Goal: Transaction & Acquisition: Purchase product/service

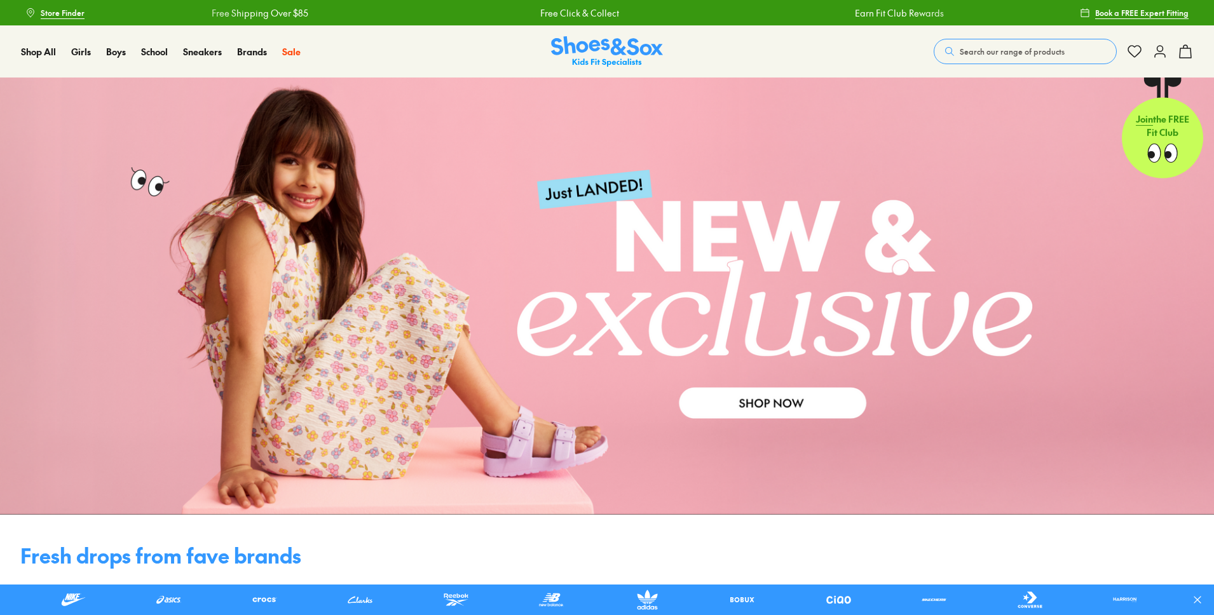
click at [961, 51] on span "Search our range of products" at bounding box center [1011, 51] width 105 height 11
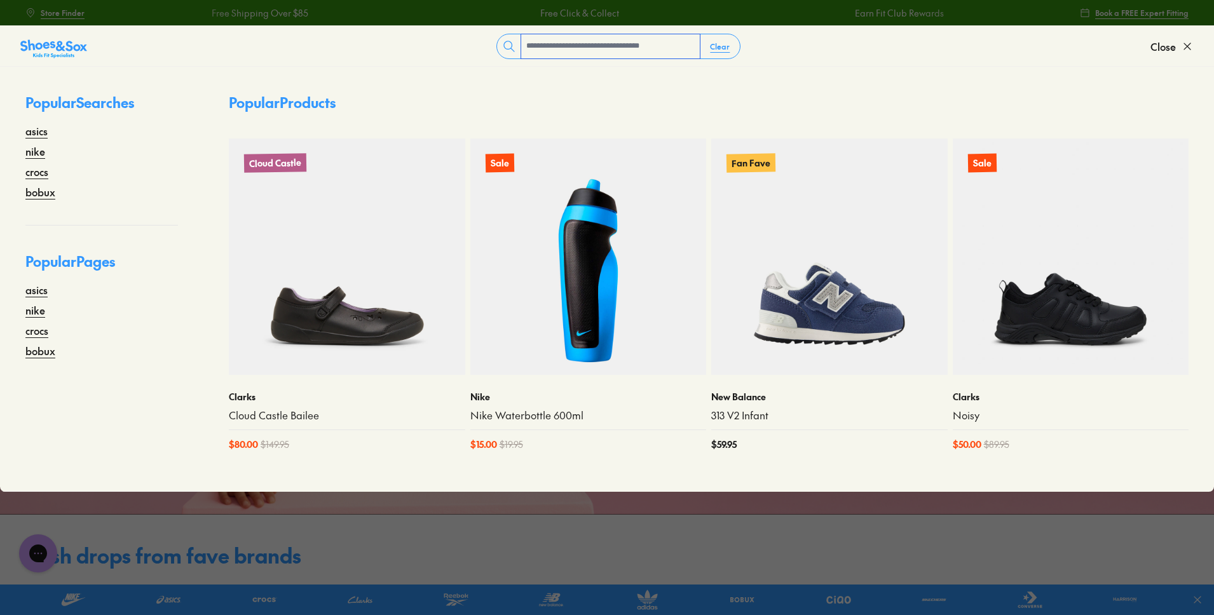
click at [538, 51] on input "text" at bounding box center [610, 46] width 179 height 24
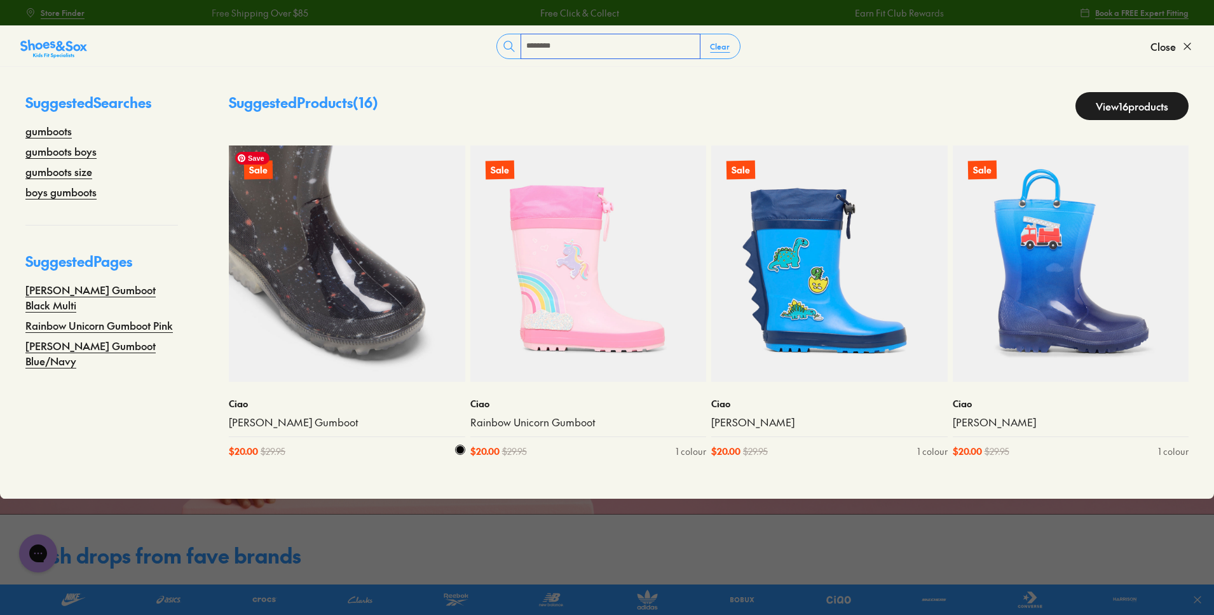
type input "********"
click at [365, 318] on img at bounding box center [347, 263] width 236 height 236
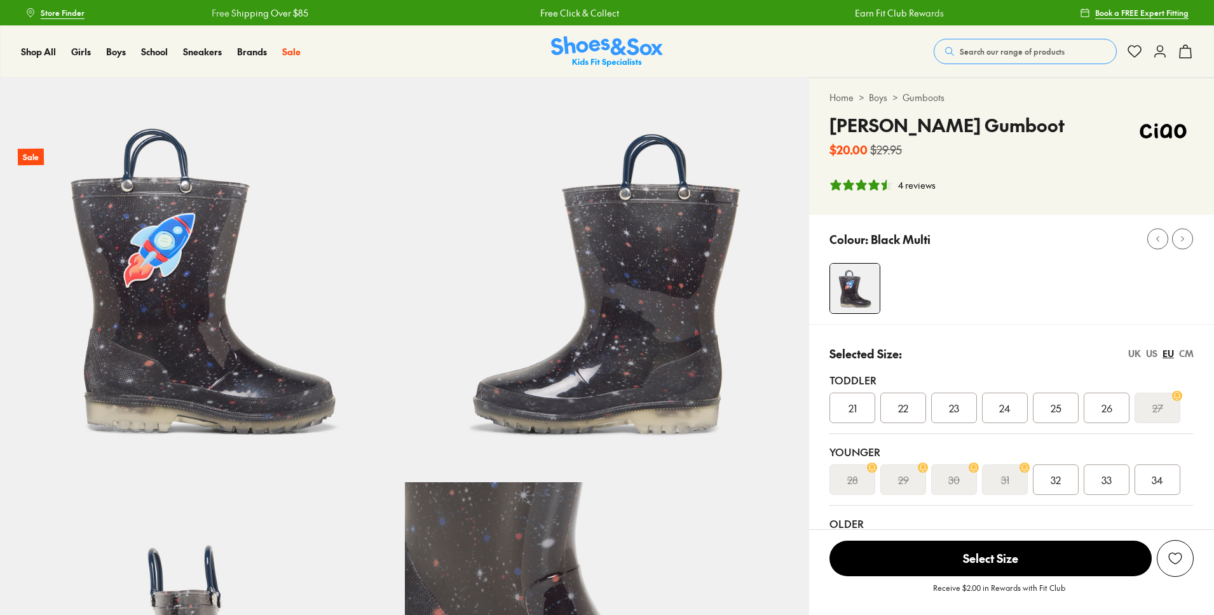
select select "*"
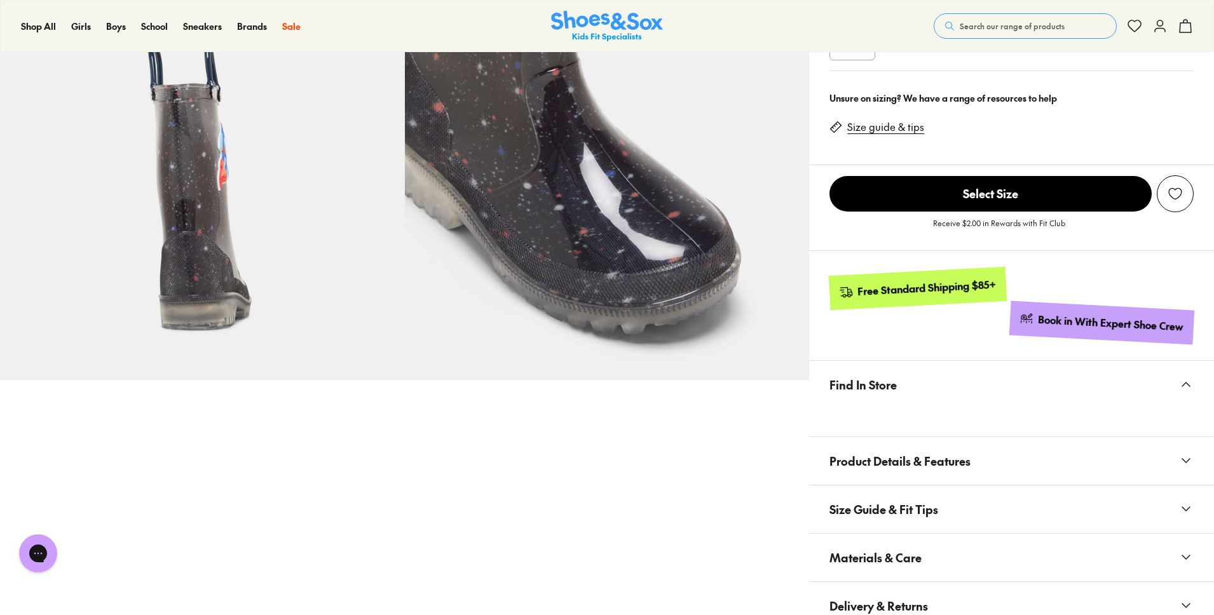
scroll to position [522, 0]
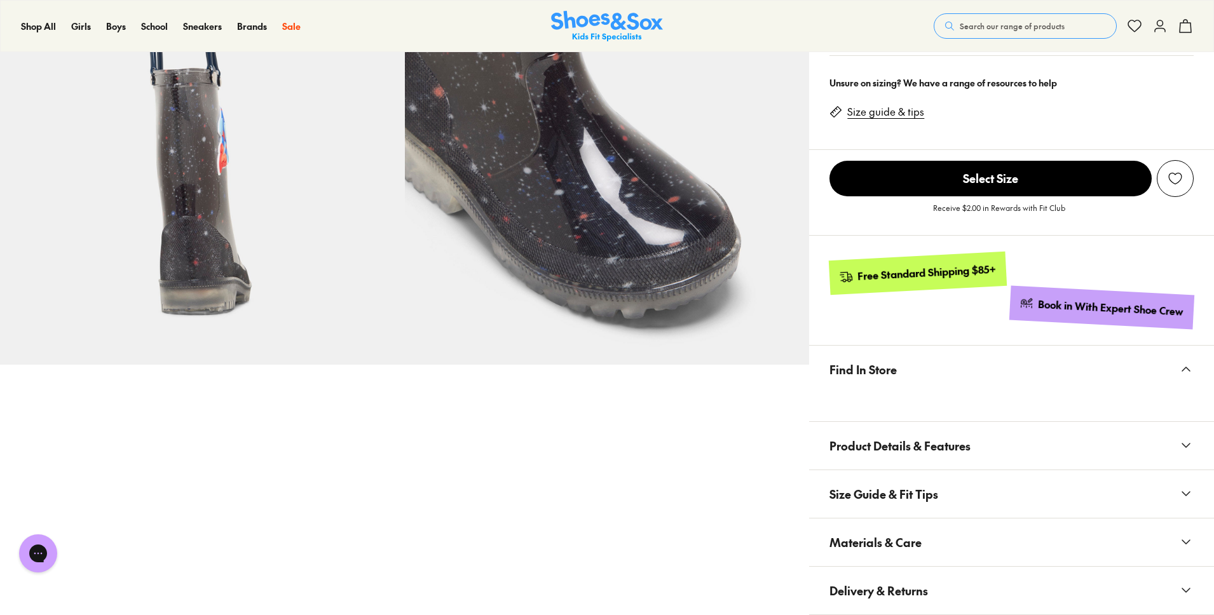
click at [881, 407] on x-modal "Find In Store" at bounding box center [1011, 384] width 405 height 76
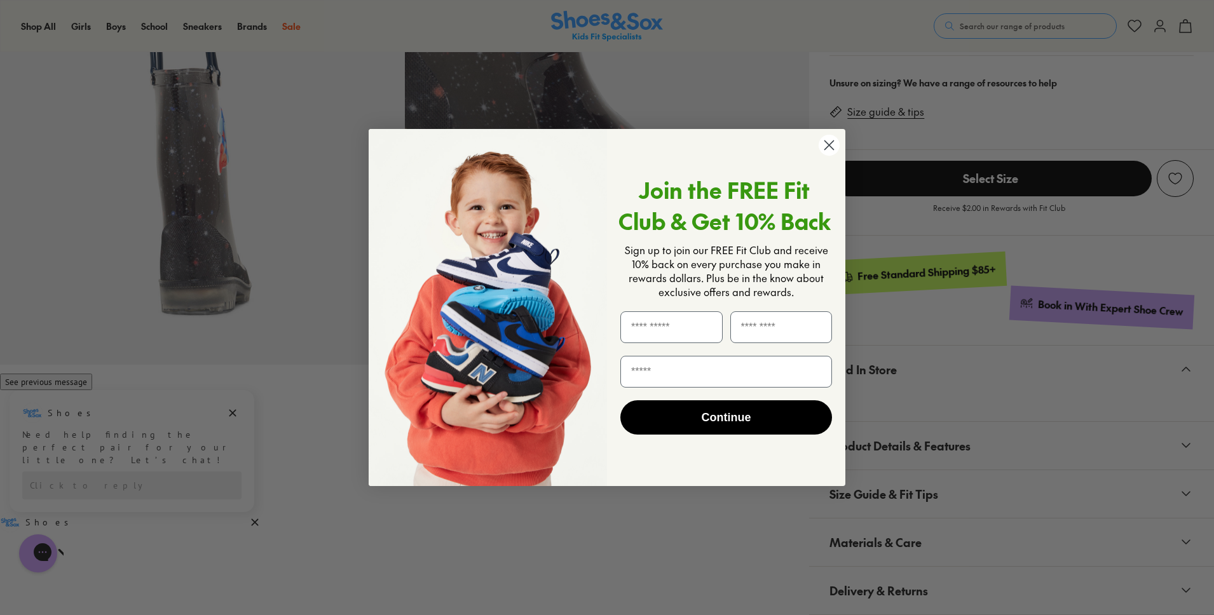
click at [820, 153] on icon "Close dialog" at bounding box center [829, 145] width 22 height 22
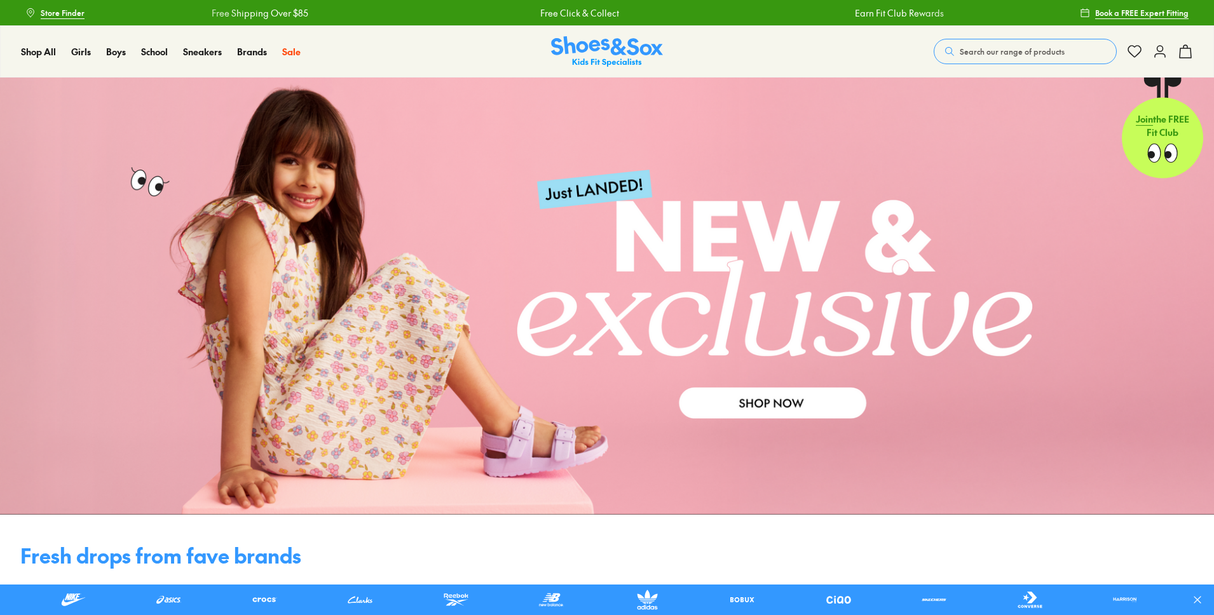
click at [1001, 38] on div "Search our range of products ******** Clear Close Popular Searches asics nike c…" at bounding box center [1062, 51] width 259 height 28
click at [1000, 41] on button "Search our range of products" at bounding box center [1024, 51] width 183 height 25
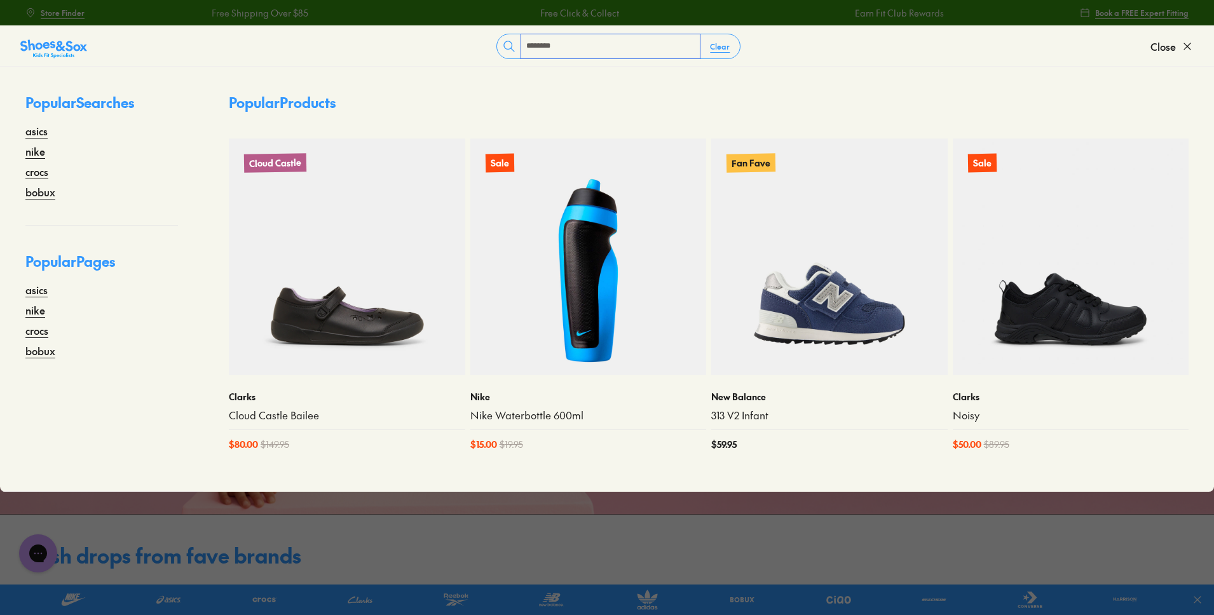
click at [645, 54] on input "********" at bounding box center [610, 46] width 179 height 24
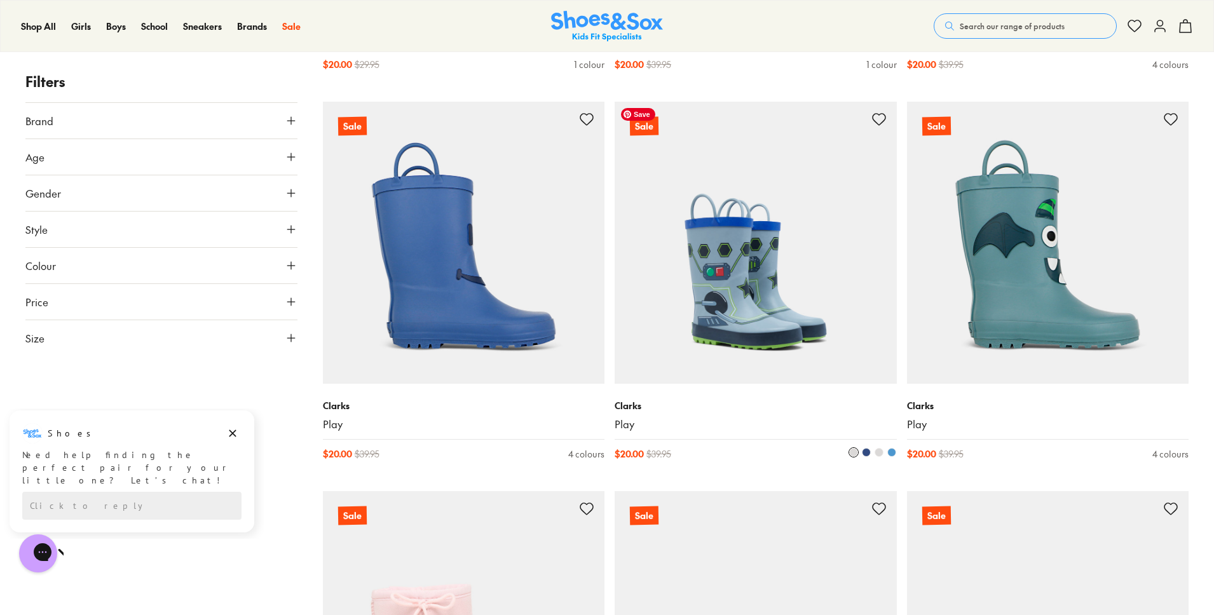
scroll to position [1270, 0]
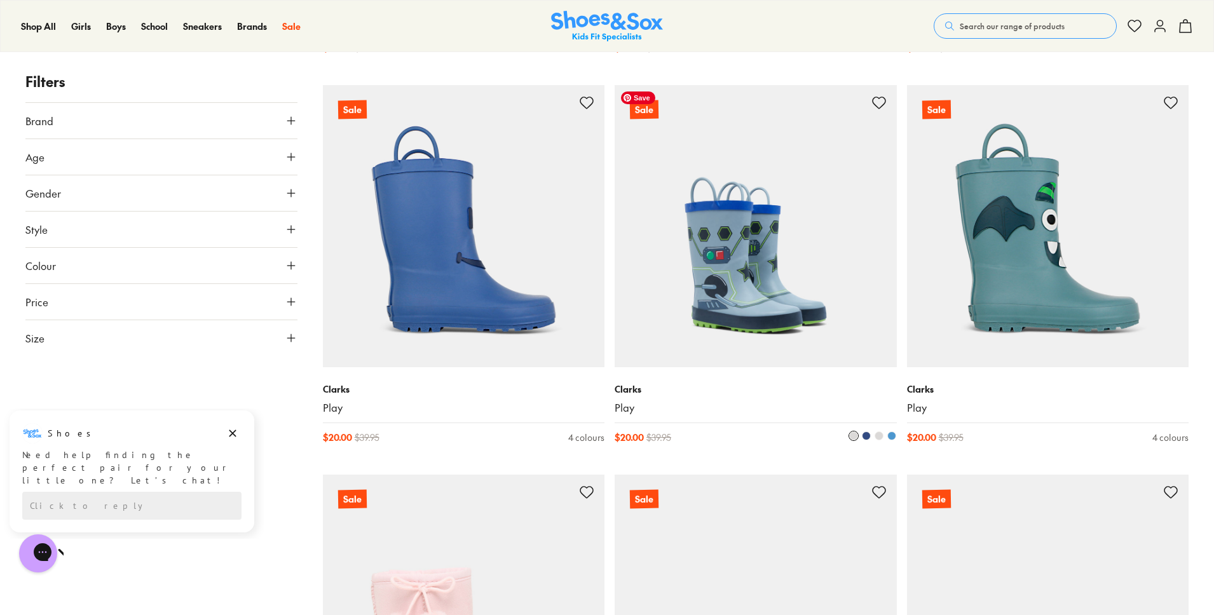
drag, startPoint x: 794, startPoint y: 294, endPoint x: 712, endPoint y: 183, distance: 138.1
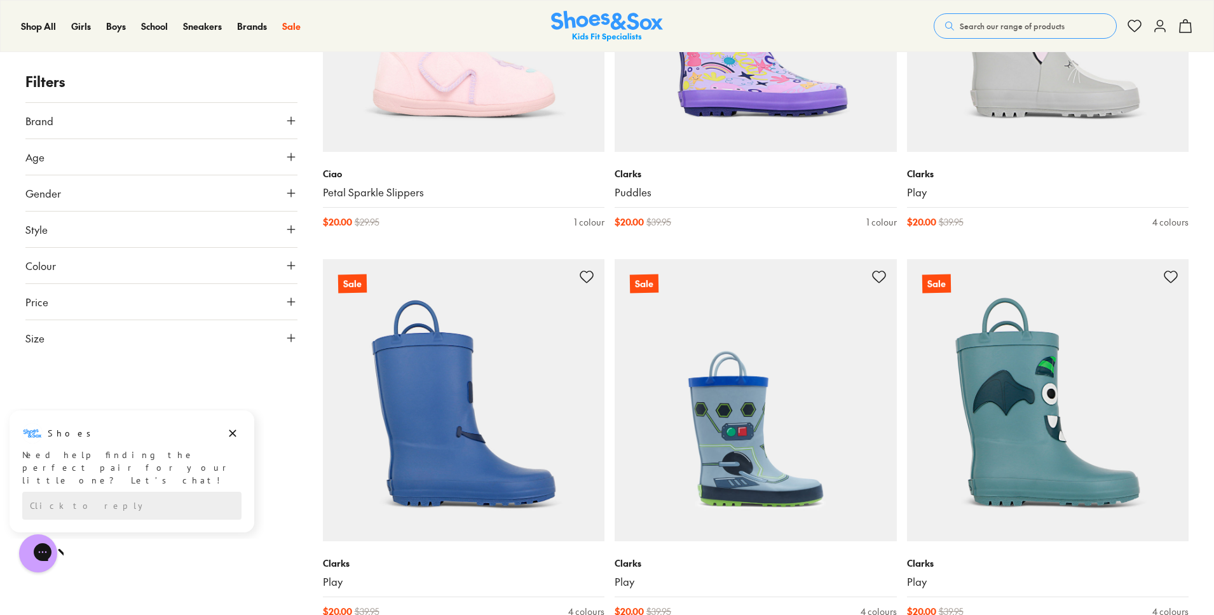
scroll to position [1064, 0]
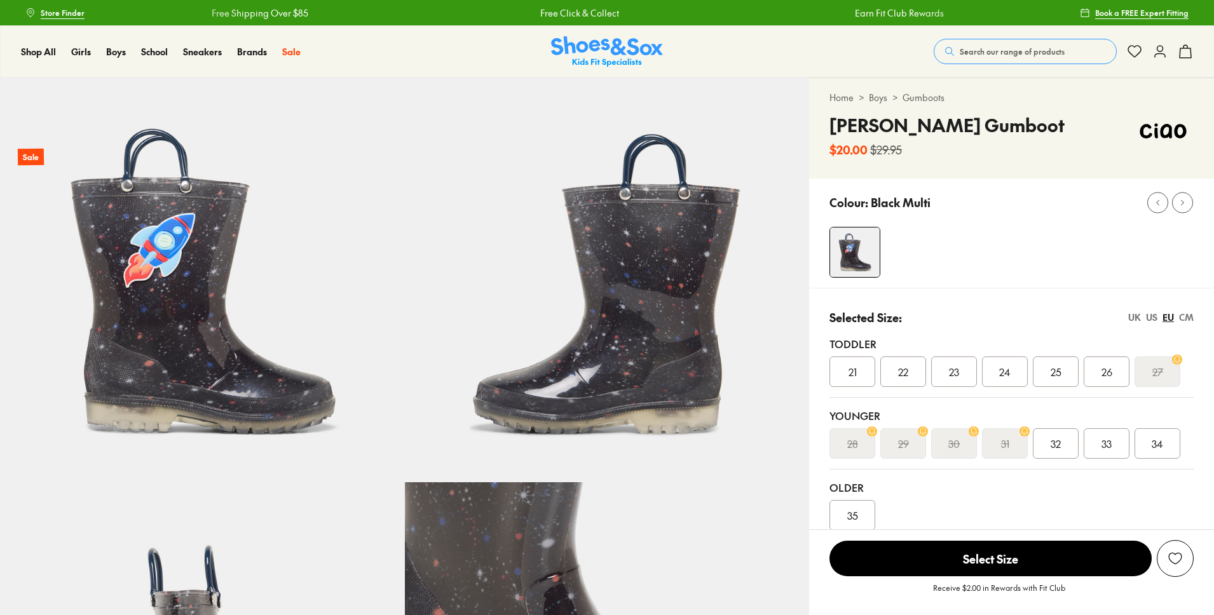
select select "*"
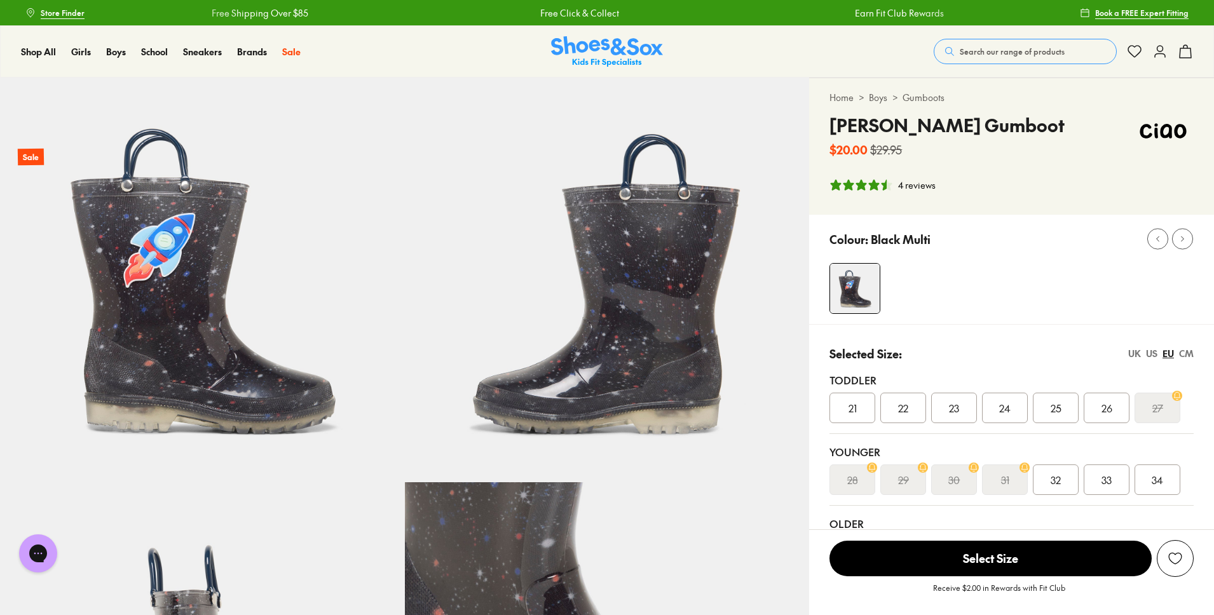
click at [1005, 406] on span "24" at bounding box center [1004, 407] width 11 height 15
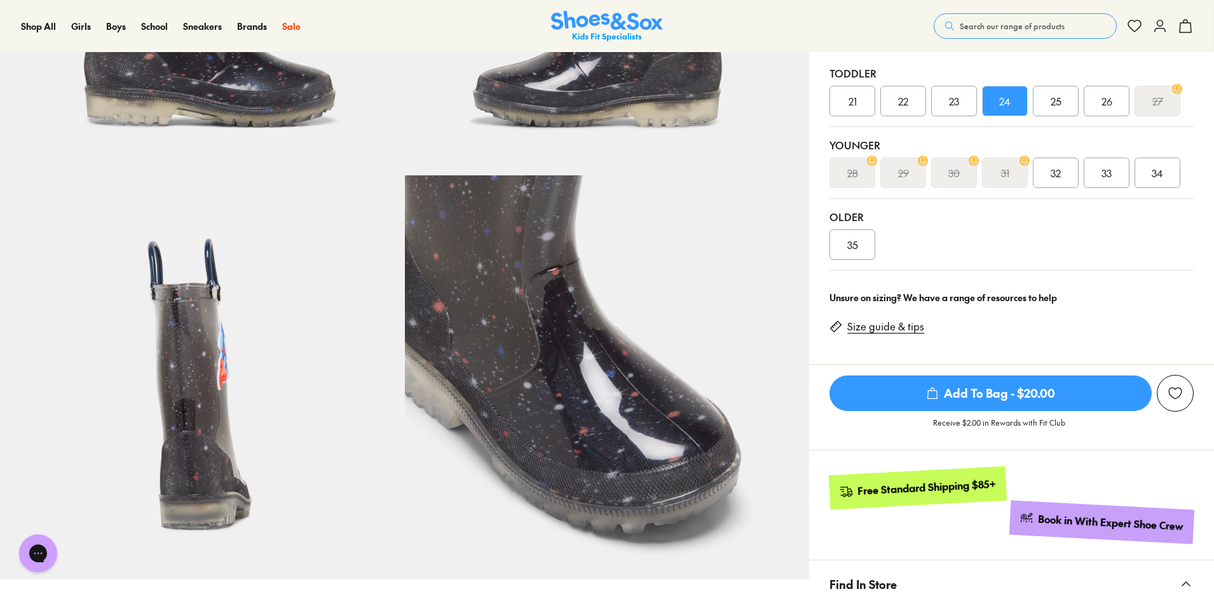
scroll to position [315, 0]
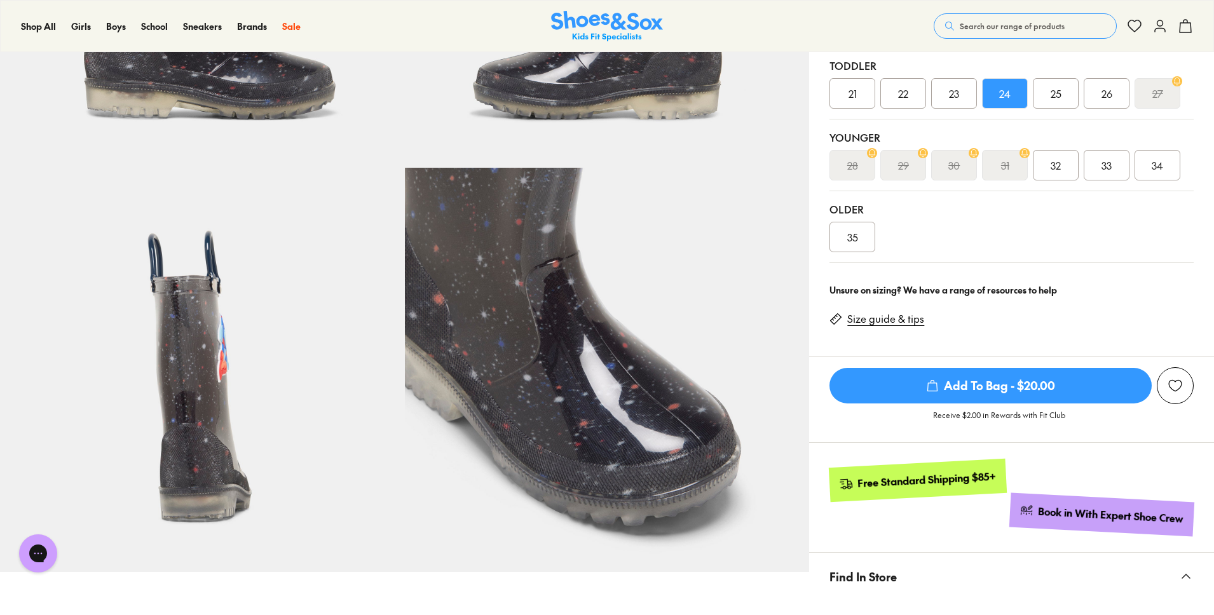
click at [978, 386] on span "Add To Bag - $20.00" at bounding box center [990, 386] width 322 height 36
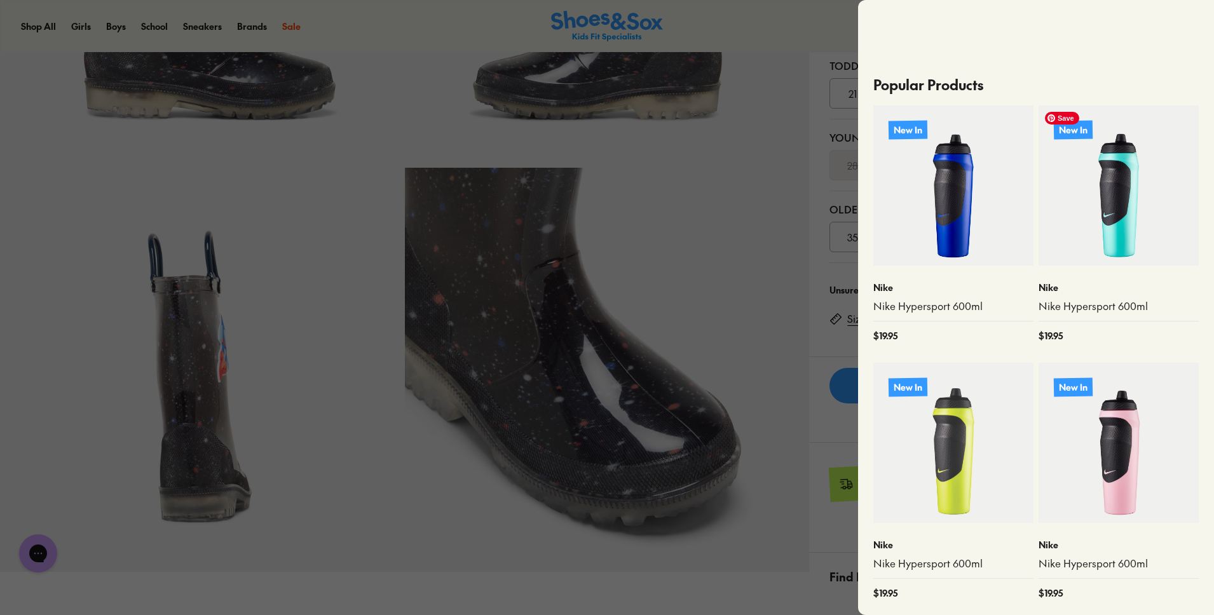
scroll to position [0, 0]
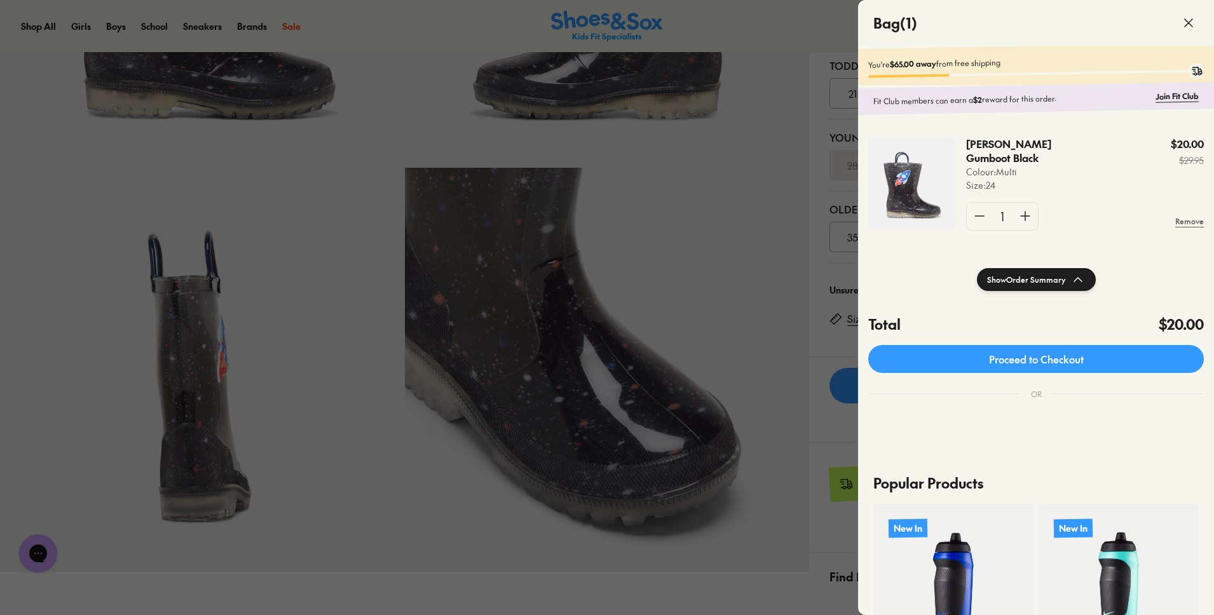
click at [1188, 34] on span at bounding box center [1188, 23] width 36 height 36
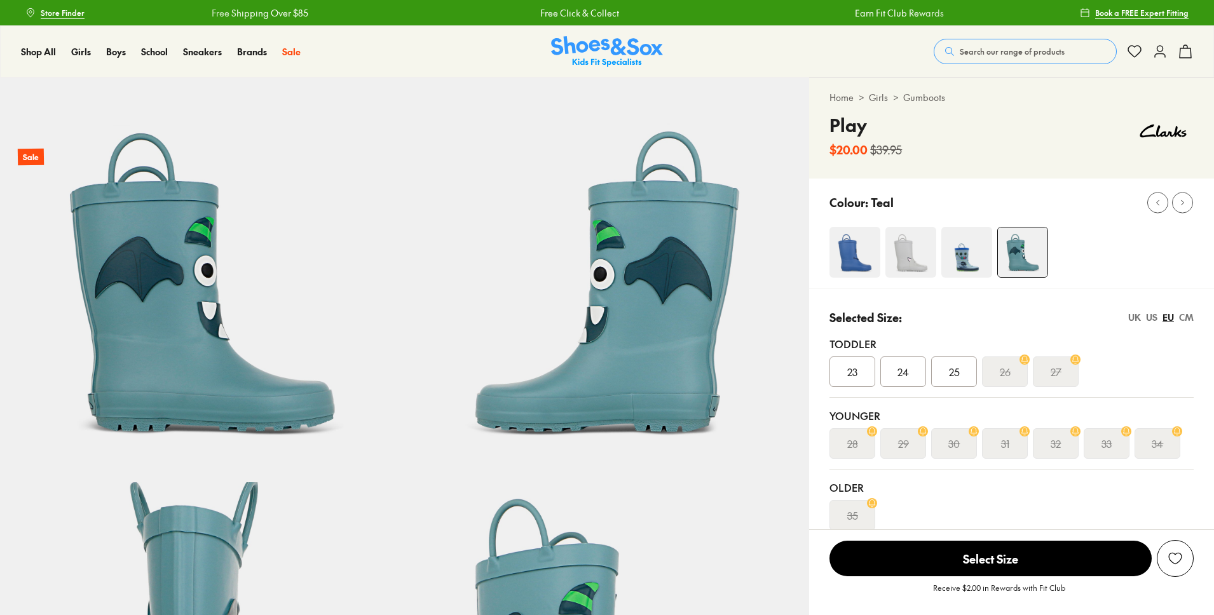
select select "*"
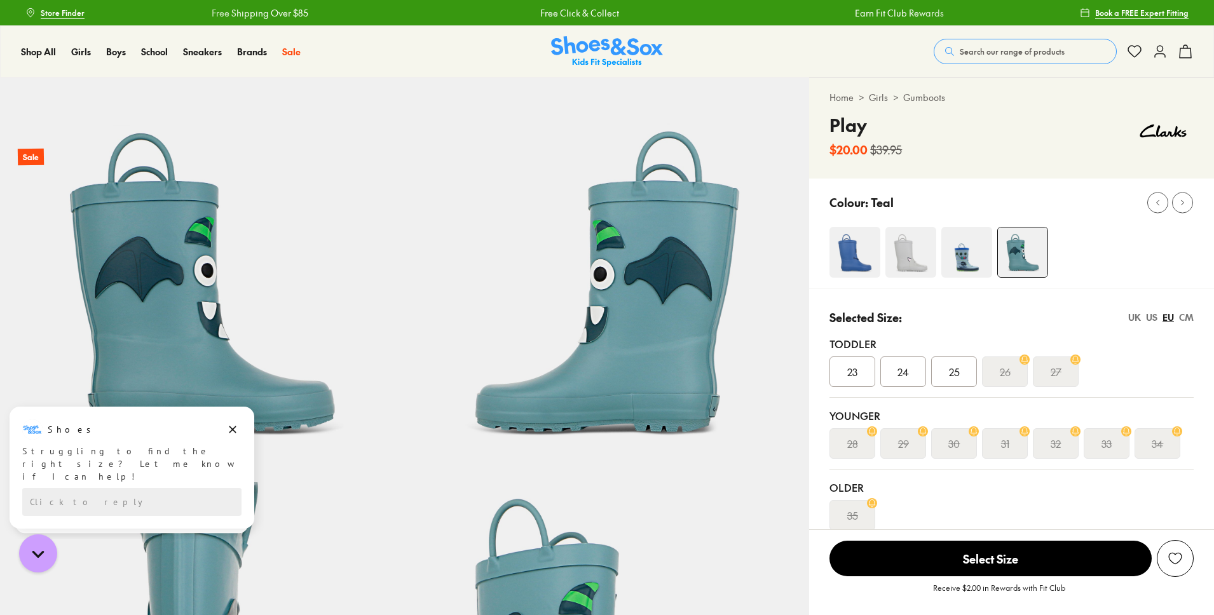
click at [910, 368] on div "24" at bounding box center [903, 371] width 46 height 30
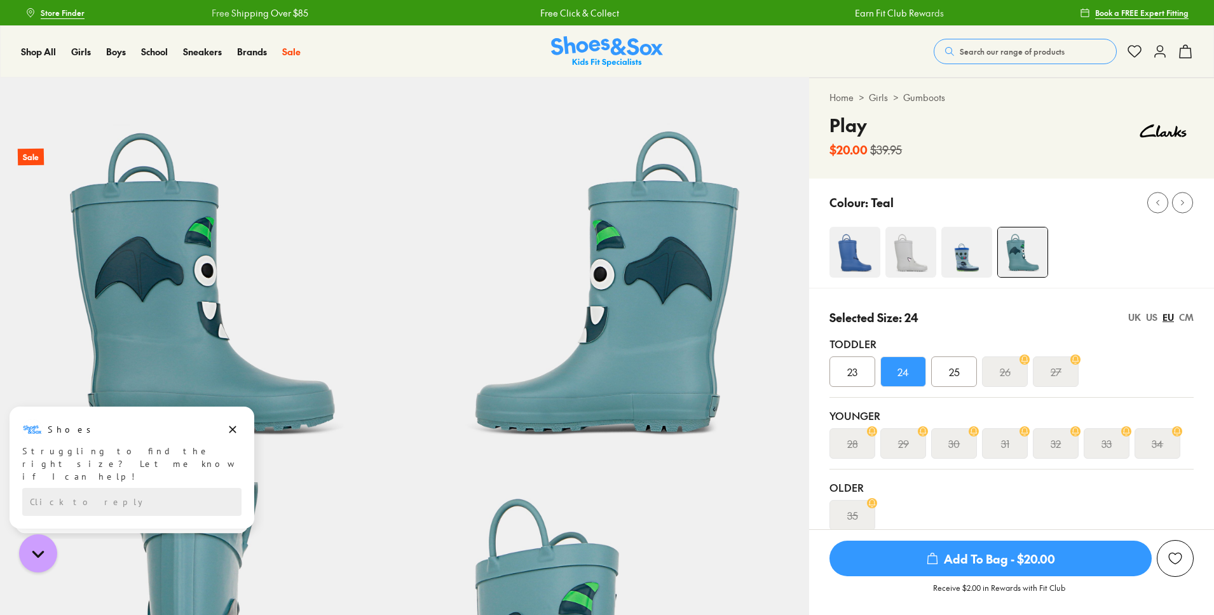
click at [959, 564] on span "Add To Bag - $20.00" at bounding box center [990, 559] width 322 height 36
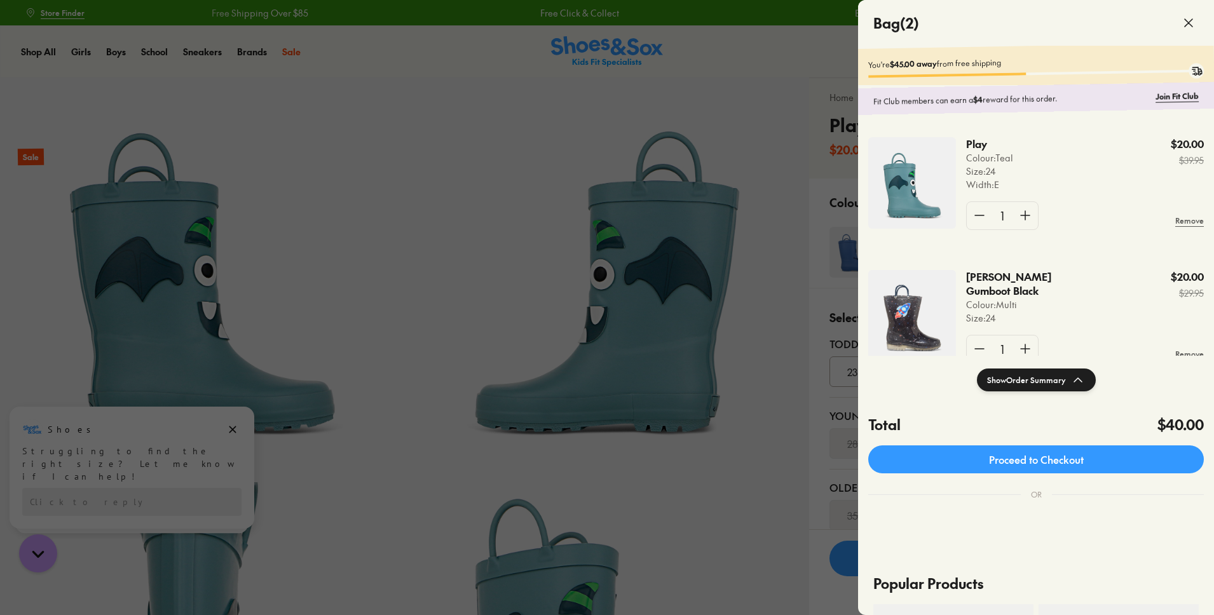
click at [816, 91] on div at bounding box center [607, 307] width 1214 height 615
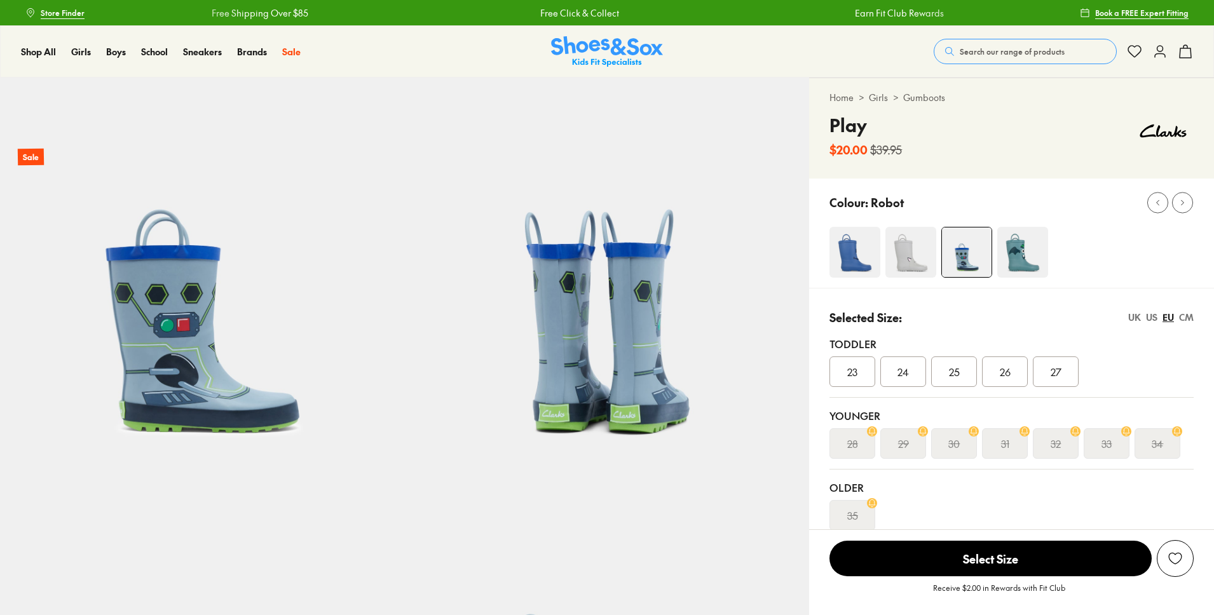
select select "*"
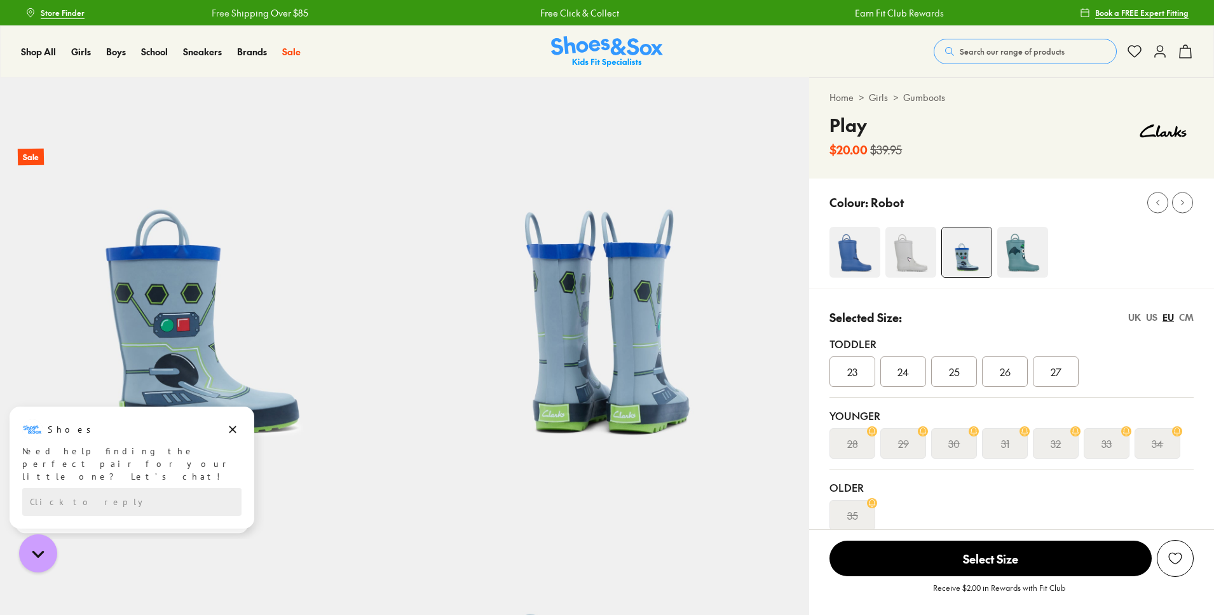
click at [902, 376] on span "24" at bounding box center [902, 371] width 11 height 15
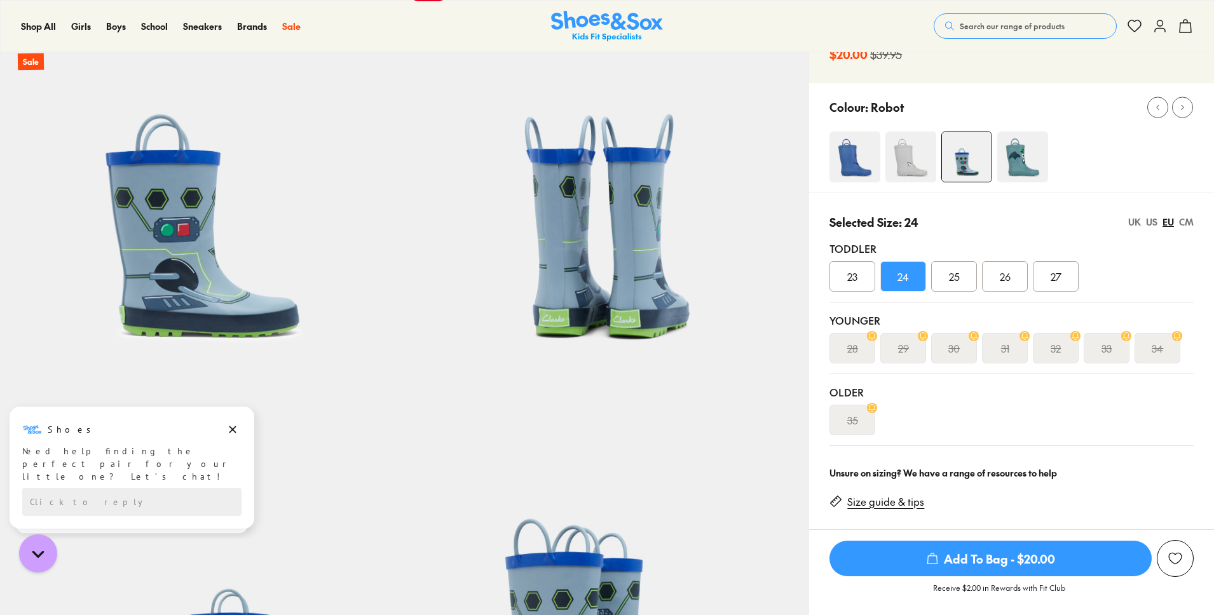
scroll to position [96, 0]
click at [937, 562] on use "submit" at bounding box center [933, 558] width 10 height 11
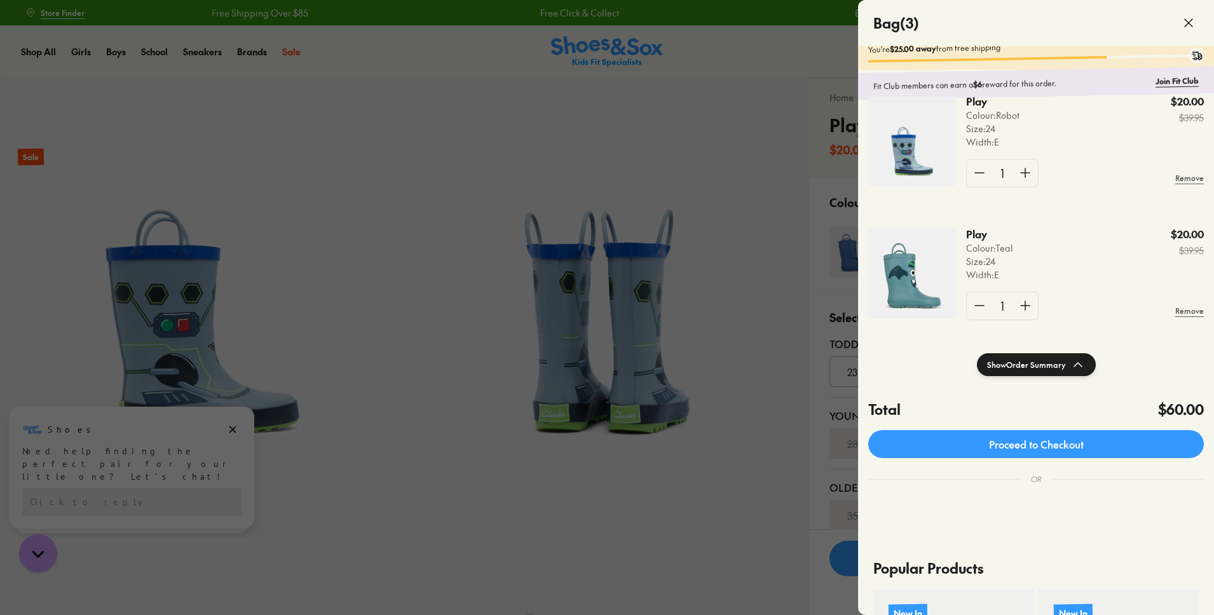
scroll to position [4, 0]
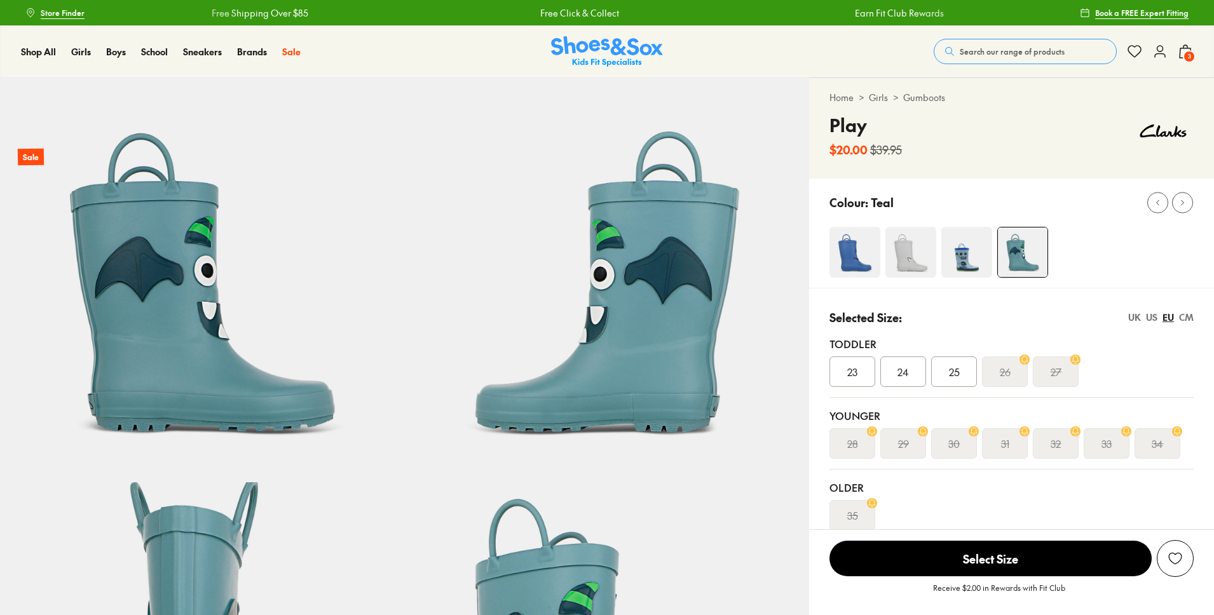
select select "*"
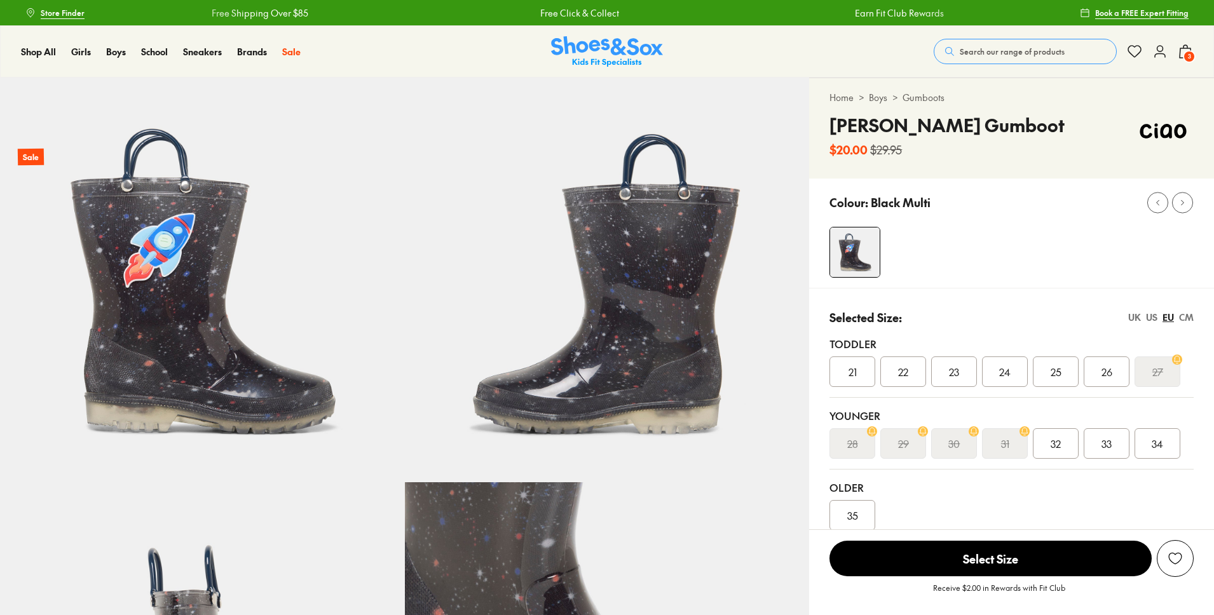
select select "*"
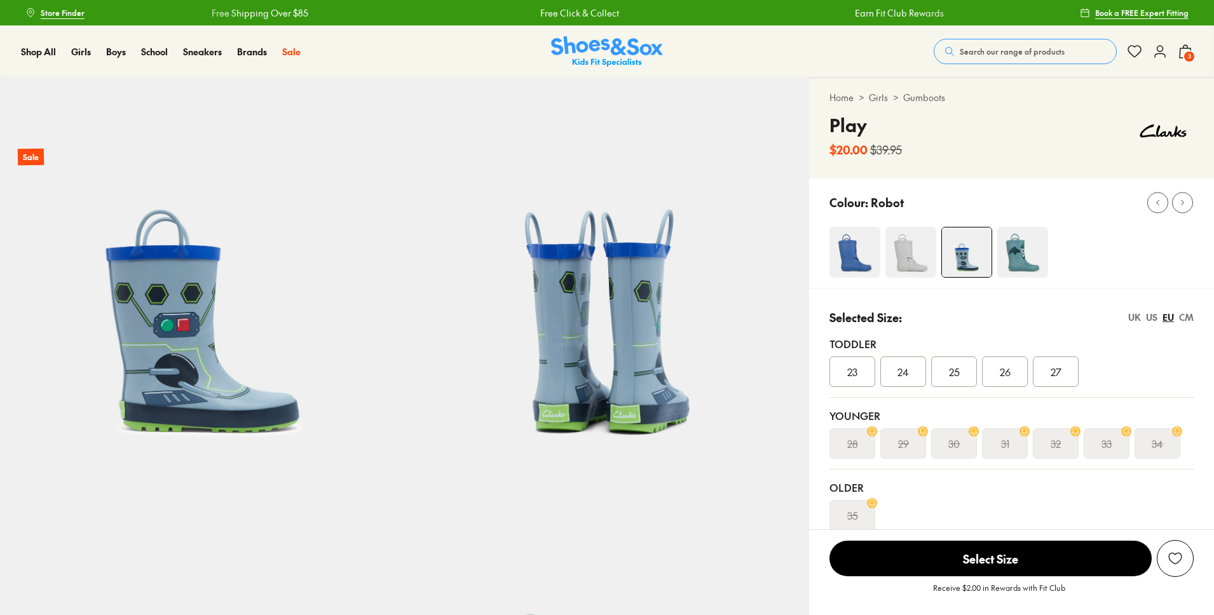
select select "*"
